Goal: Transaction & Acquisition: Purchase product/service

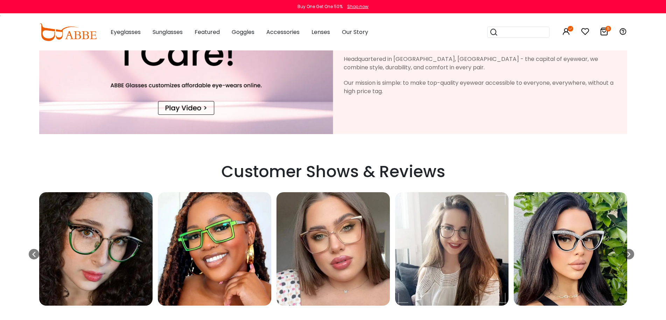
scroll to position [1263, 0]
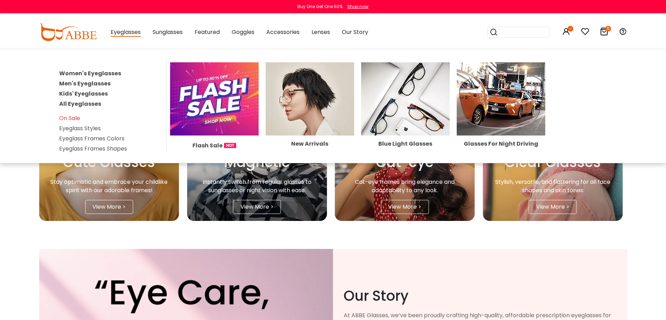
click at [93, 103] on link "All Eyeglasses" at bounding box center [80, 104] width 42 height 8
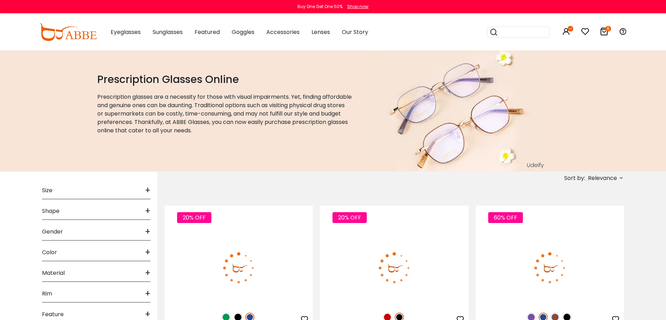
click at [614, 179] on span "Relevance" at bounding box center [602, 178] width 29 height 13
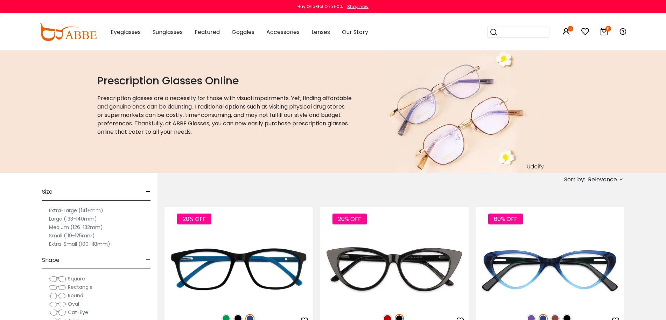
click at [602, 178] on span "Relevance" at bounding box center [602, 179] width 29 height 13
click at [586, 200] on label "New Arrivals" at bounding box center [587, 199] width 34 height 8
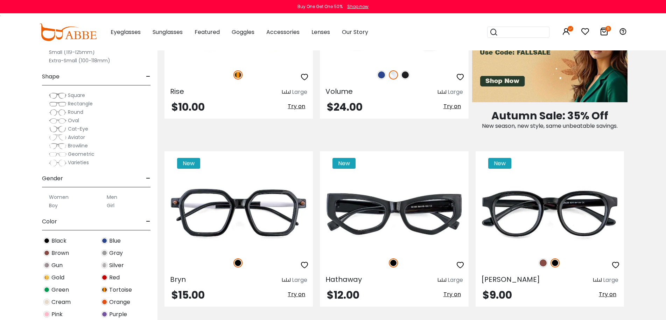
scroll to position [700, 0]
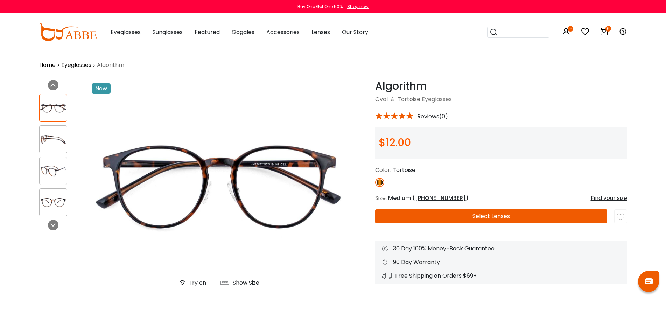
click at [49, 173] on img at bounding box center [53, 171] width 27 height 14
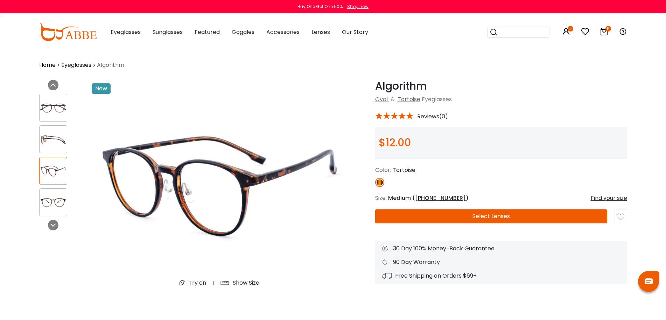
click at [49, 173] on img at bounding box center [53, 171] width 27 height 14
click at [49, 197] on img at bounding box center [53, 203] width 27 height 14
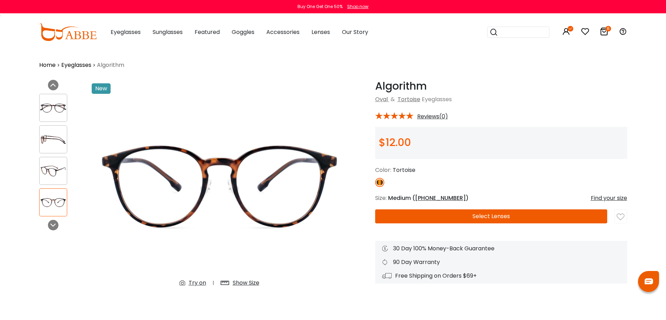
click at [47, 109] on img at bounding box center [53, 108] width 27 height 14
